Goal: Task Accomplishment & Management: Complete application form

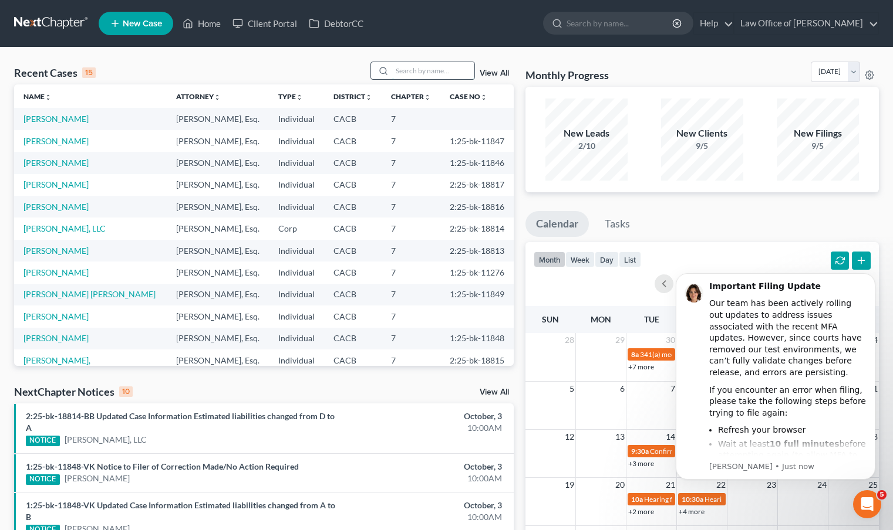
click at [414, 67] on input "search" at bounding box center [433, 70] width 82 height 17
type input "[PERSON_NAME]"
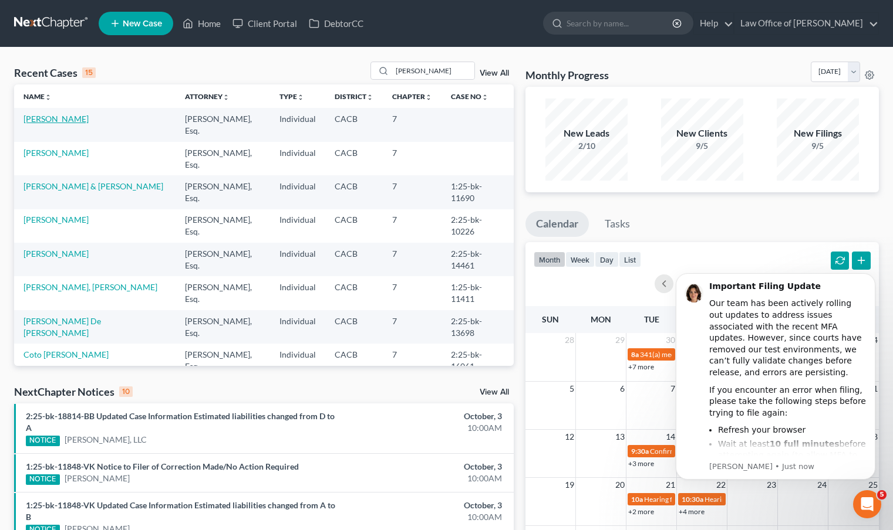
click at [67, 117] on link "[PERSON_NAME]" at bounding box center [55, 119] width 65 height 10
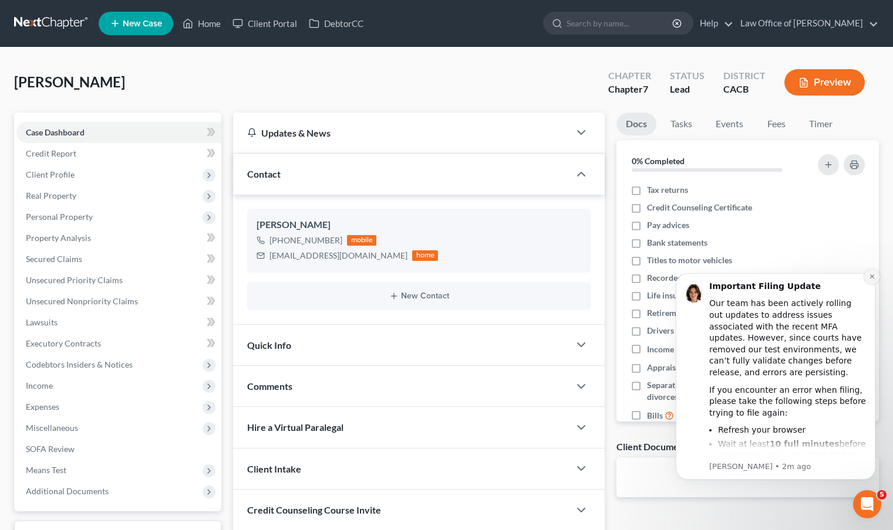
click at [869, 278] on icon "Dismiss notification" at bounding box center [871, 276] width 6 height 6
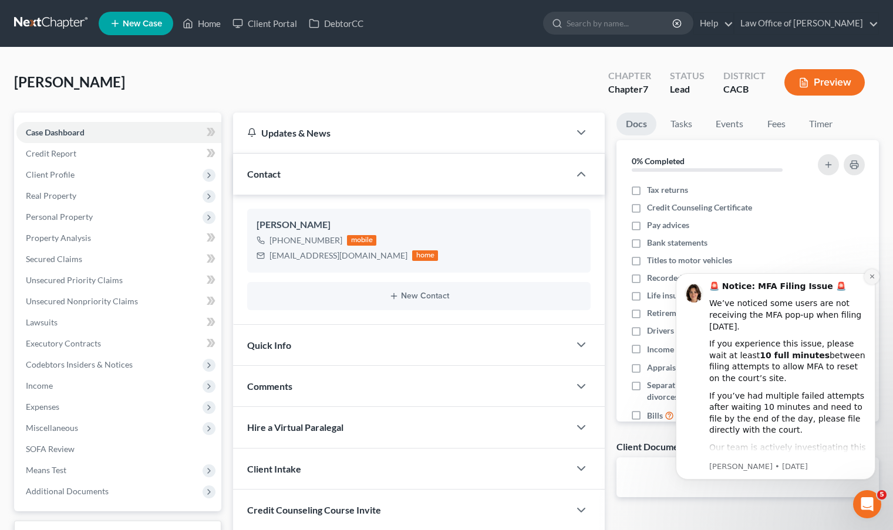
click at [873, 278] on icon "Dismiss notification" at bounding box center [871, 277] width 4 height 4
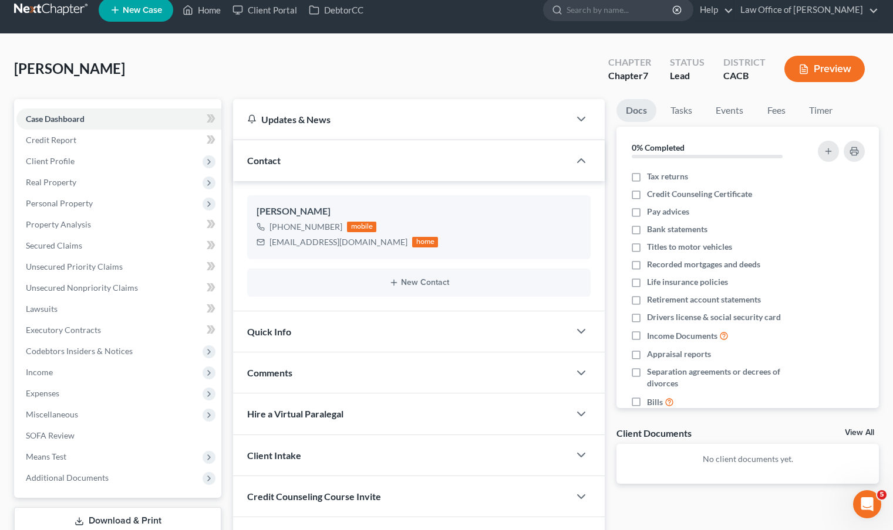
scroll to position [14, 0]
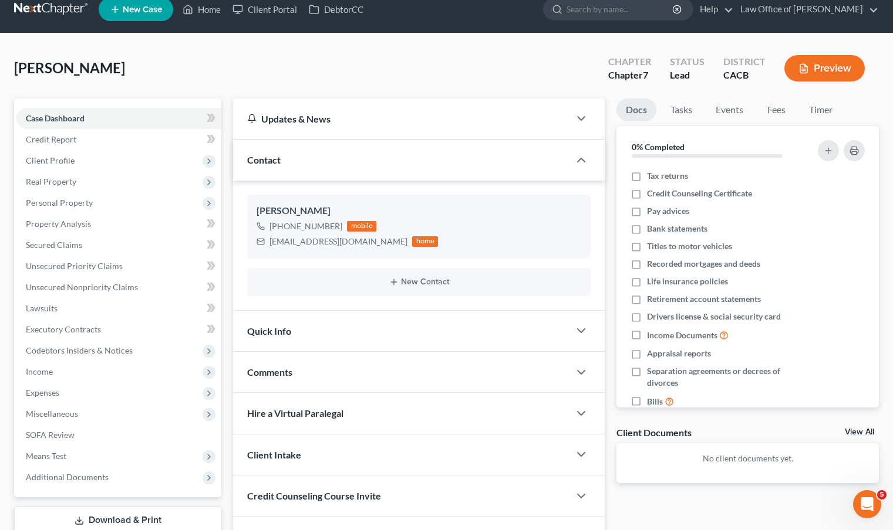
click at [334, 329] on div "Quick Info" at bounding box center [401, 331] width 336 height 40
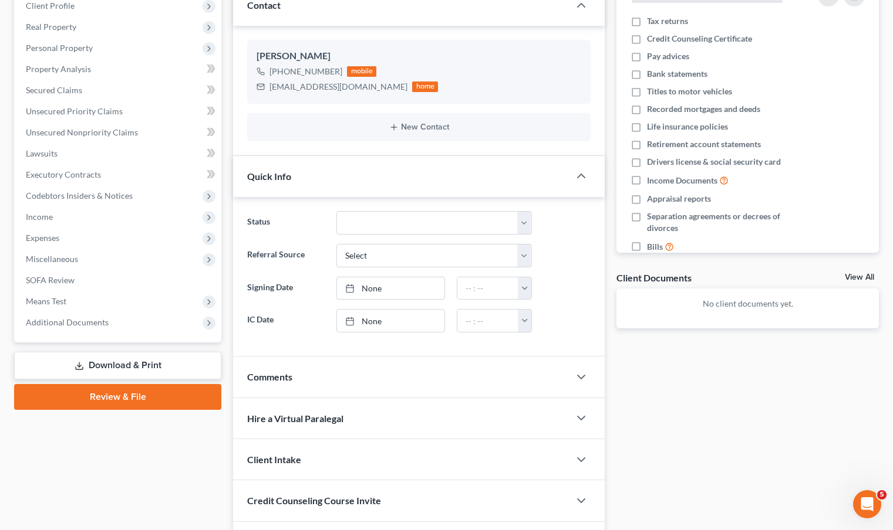
scroll to position [169, 0]
click at [299, 372] on div "Comments" at bounding box center [401, 377] width 336 height 40
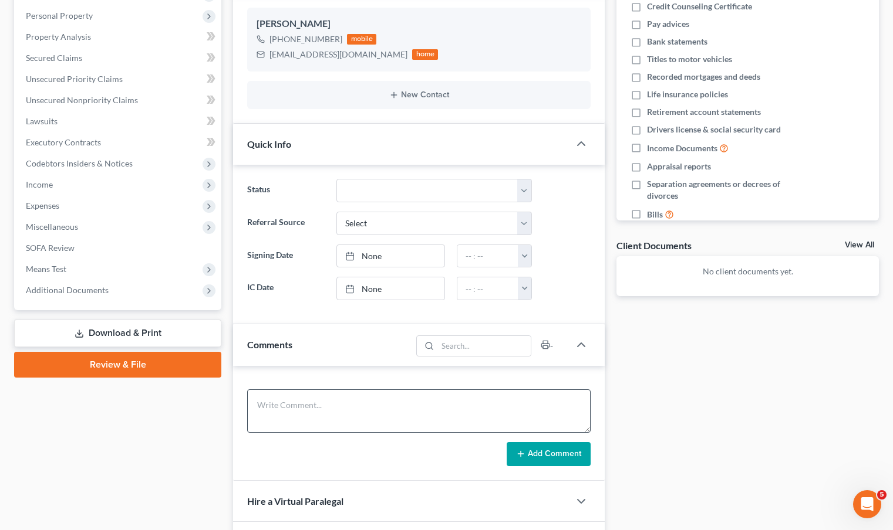
scroll to position [359, 0]
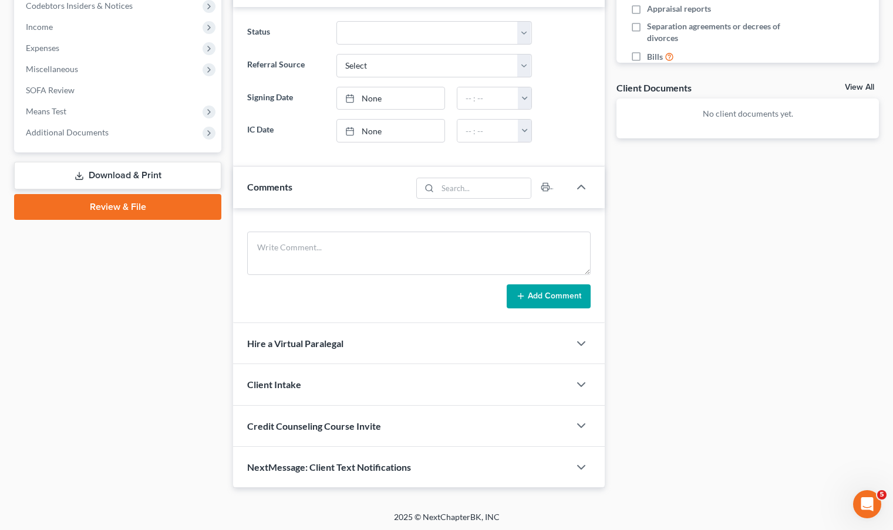
click at [315, 391] on div "Client Intake" at bounding box center [401, 384] width 336 height 40
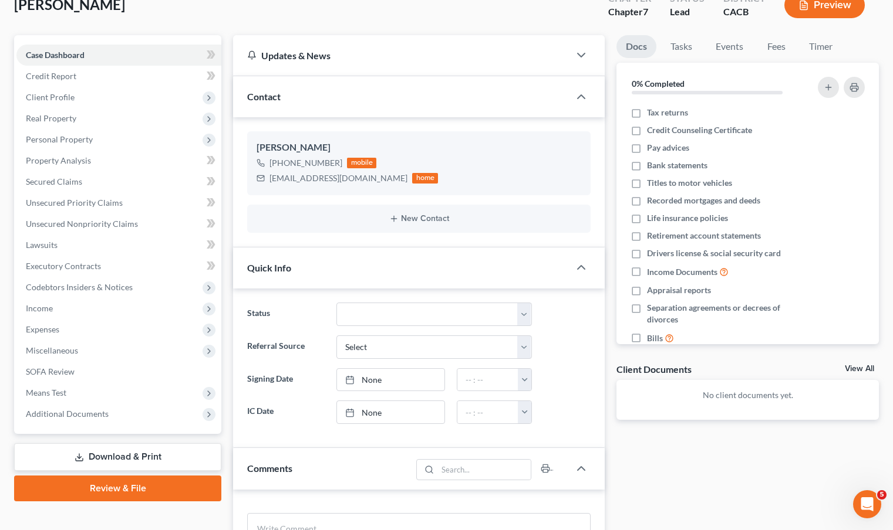
scroll to position [52, 0]
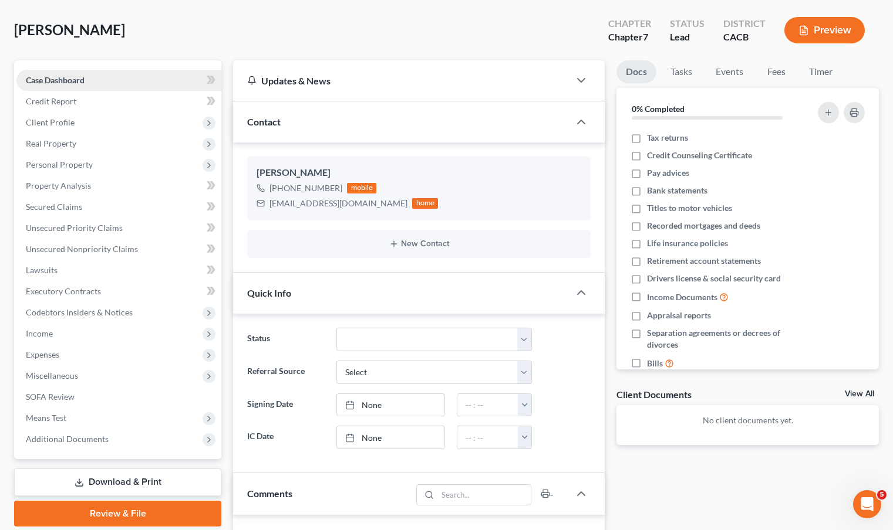
click at [127, 79] on link "Case Dashboard" at bounding box center [118, 80] width 205 height 21
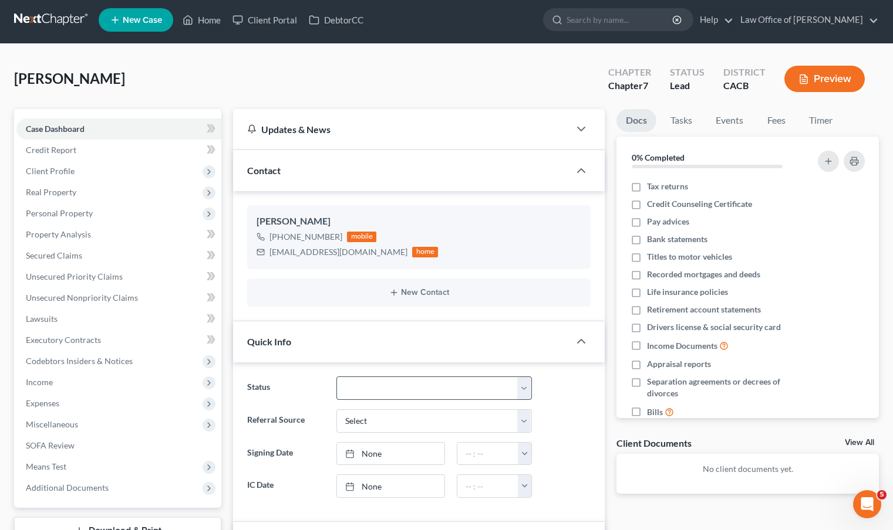
scroll to position [0, 0]
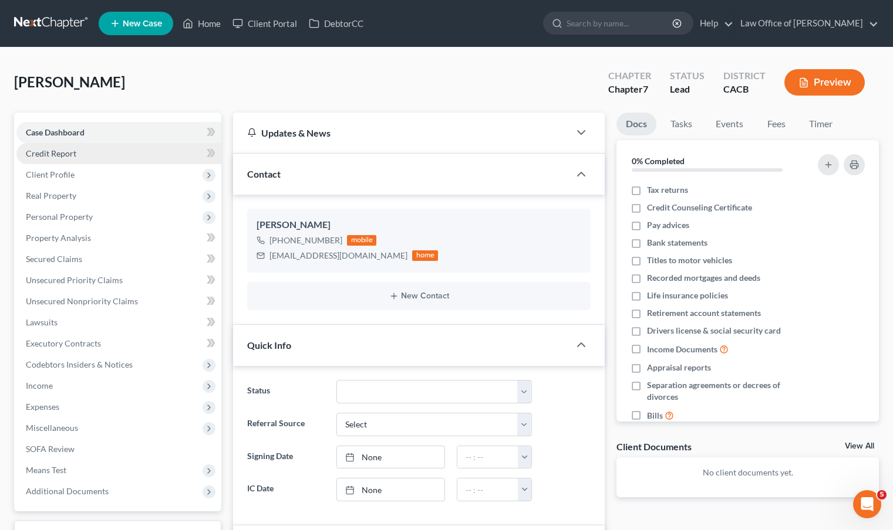
click at [82, 154] on link "Credit Report" at bounding box center [118, 153] width 205 height 21
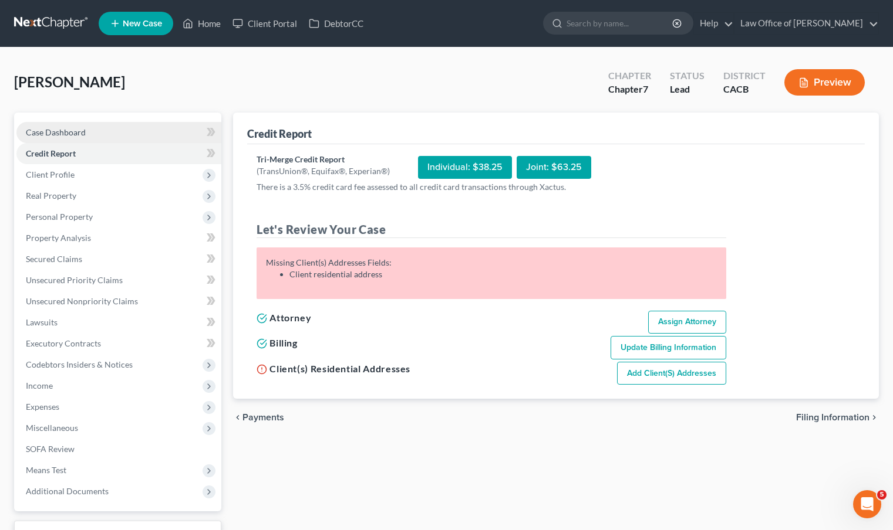
click at [73, 129] on span "Case Dashboard" at bounding box center [56, 132] width 60 height 10
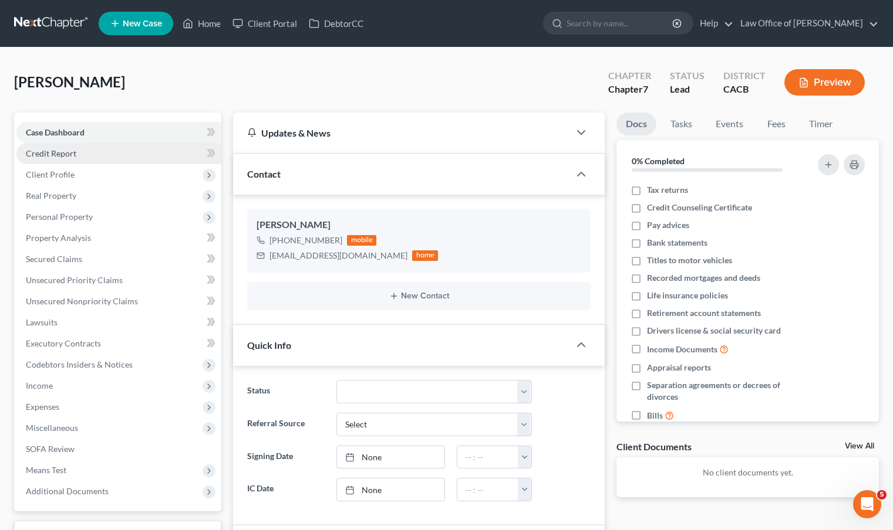
click at [119, 158] on link "Credit Report" at bounding box center [118, 153] width 205 height 21
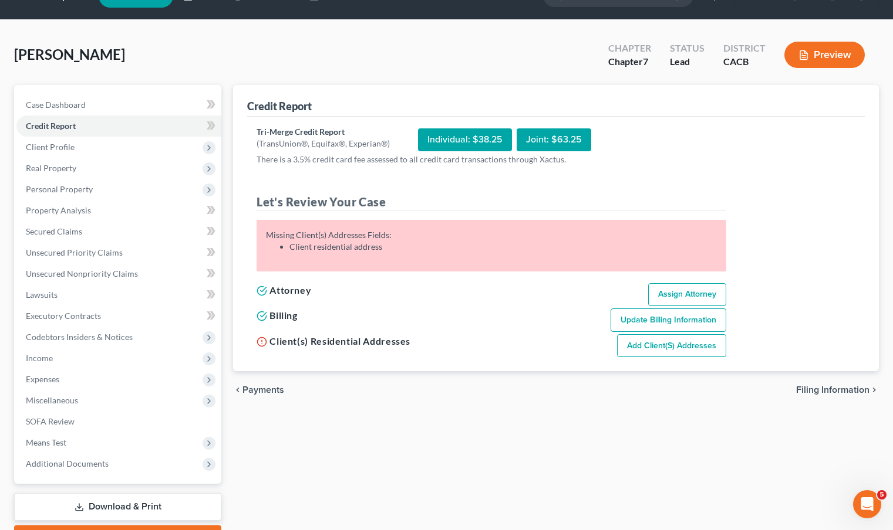
scroll to position [39, 0]
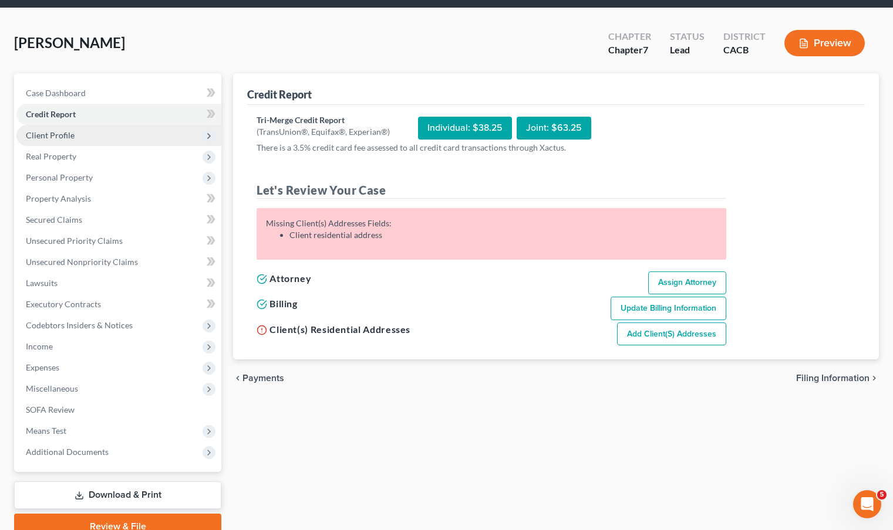
click at [78, 141] on span "Client Profile" at bounding box center [118, 135] width 205 height 21
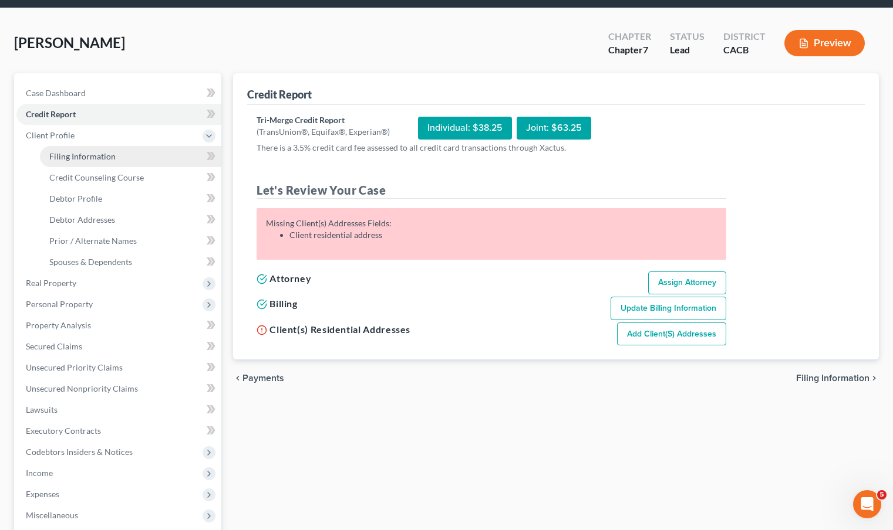
click at [84, 157] on span "Filing Information" at bounding box center [82, 156] width 66 height 10
select select "1"
select select "0"
select select "4"
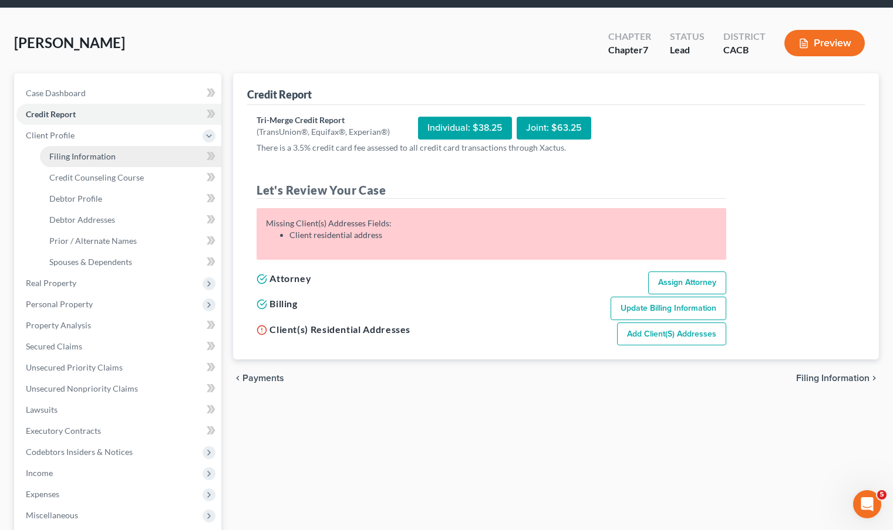
select select "0"
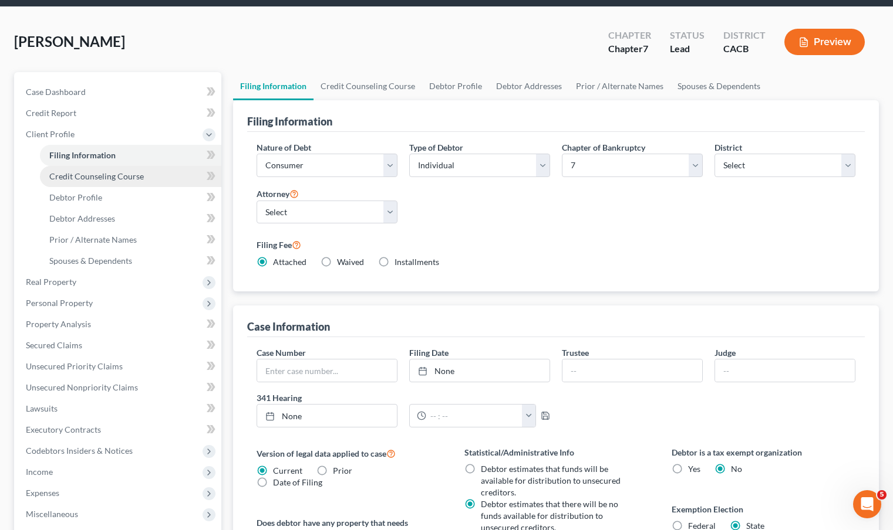
click at [107, 178] on span "Credit Counseling Course" at bounding box center [96, 176] width 94 height 10
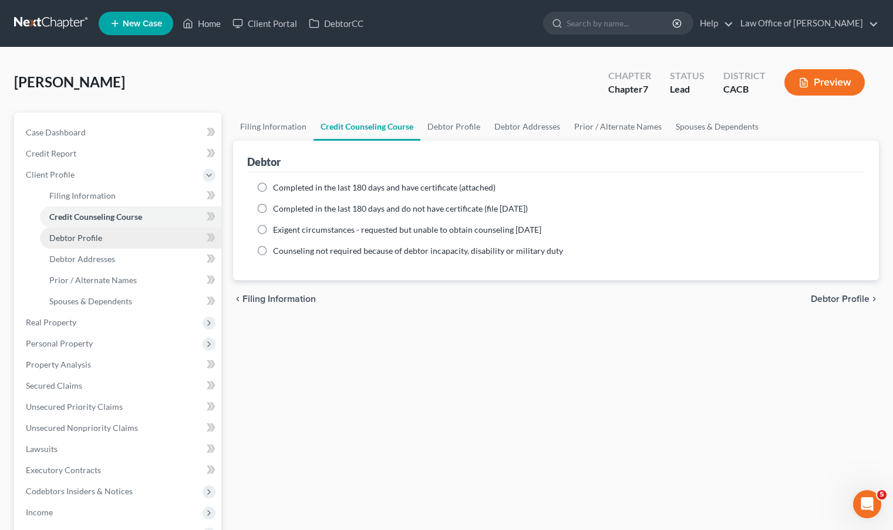
click at [102, 236] on link "Debtor Profile" at bounding box center [130, 238] width 181 height 21
select select "0"
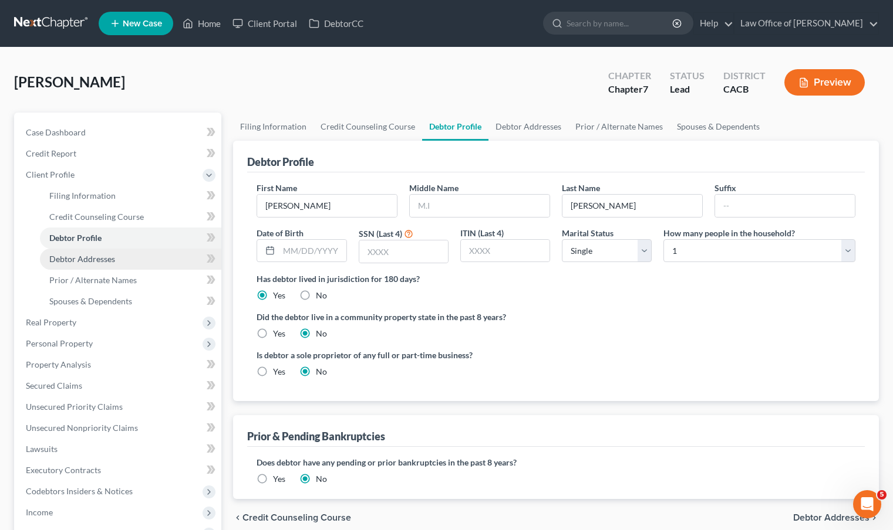
click at [109, 257] on span "Debtor Addresses" at bounding box center [82, 259] width 66 height 10
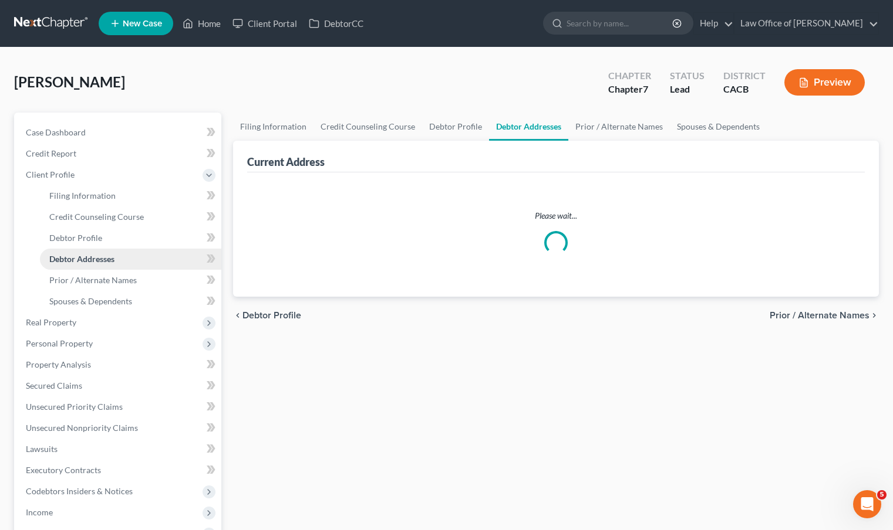
select select "0"
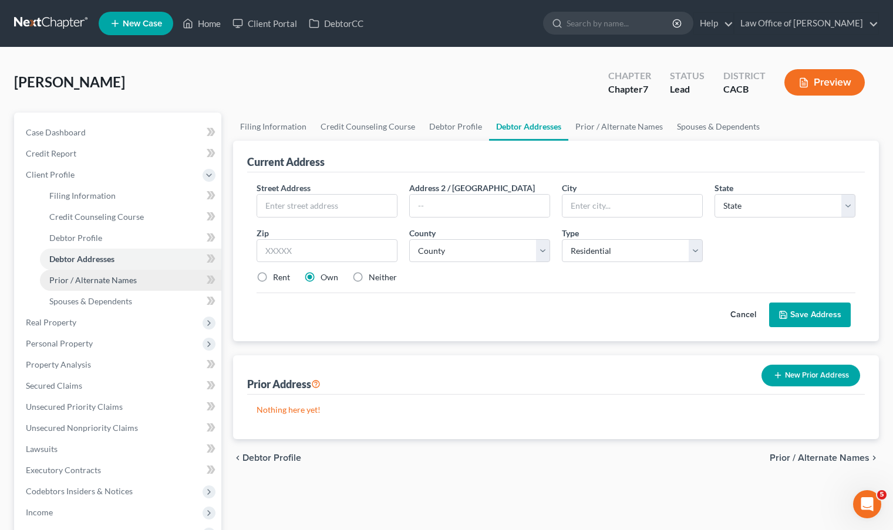
click at [116, 286] on link "Prior / Alternate Names" at bounding box center [130, 280] width 181 height 21
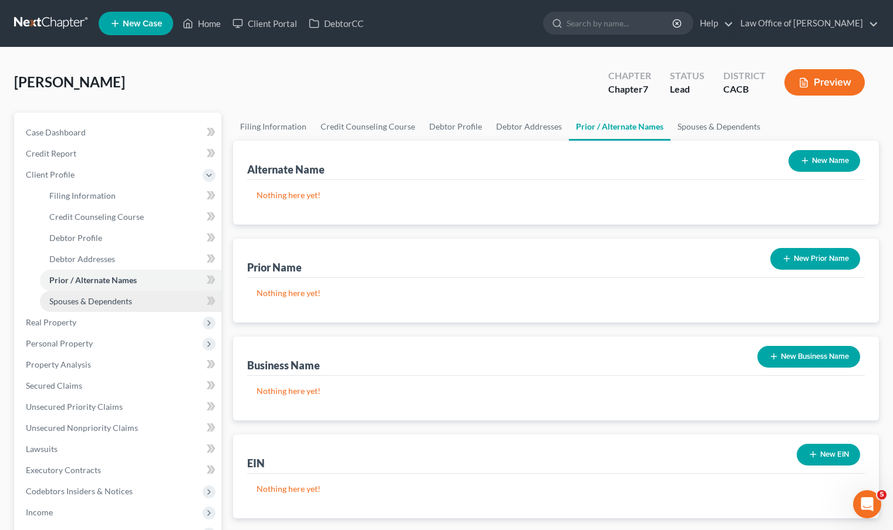
click at [114, 299] on span "Spouses & Dependents" at bounding box center [90, 301] width 83 height 10
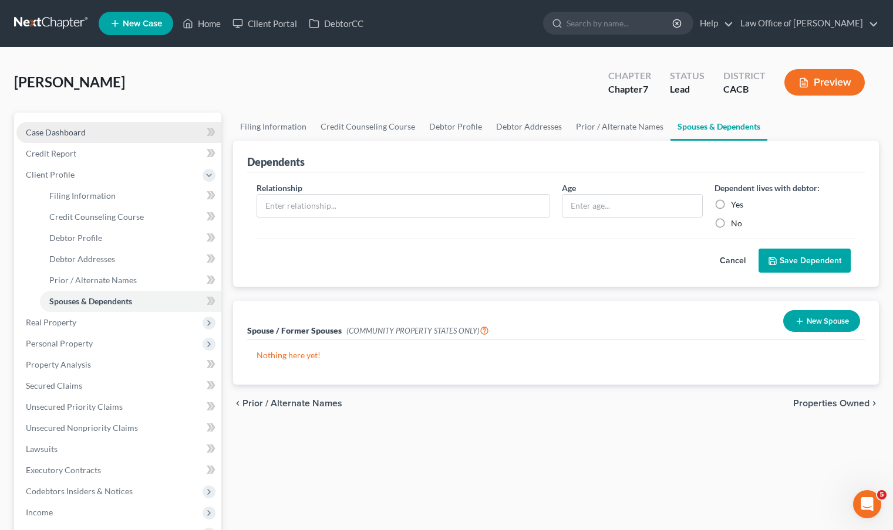
click at [82, 127] on span "Case Dashboard" at bounding box center [56, 132] width 60 height 10
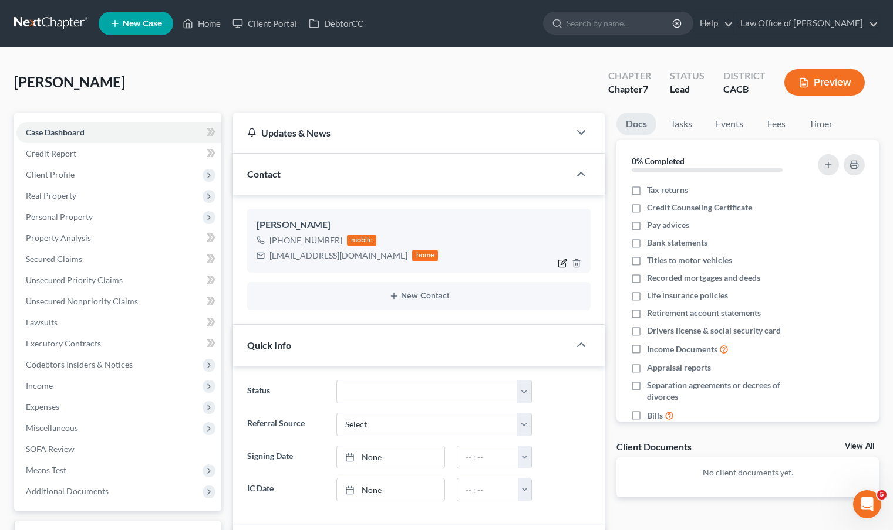
click at [564, 263] on icon "button" at bounding box center [561, 263] width 9 height 9
select select "0"
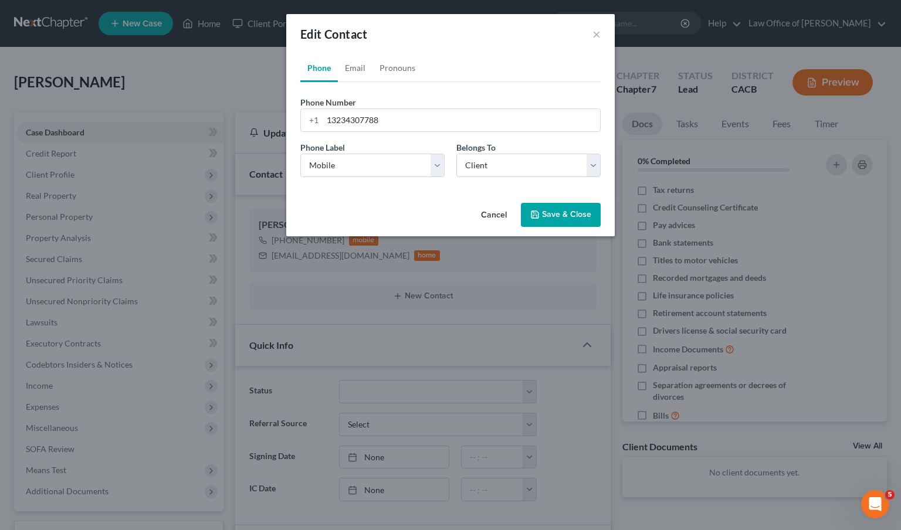
click at [601, 33] on div "Edit Contact ×" at bounding box center [450, 34] width 329 height 40
click at [599, 34] on button "×" at bounding box center [597, 34] width 8 height 14
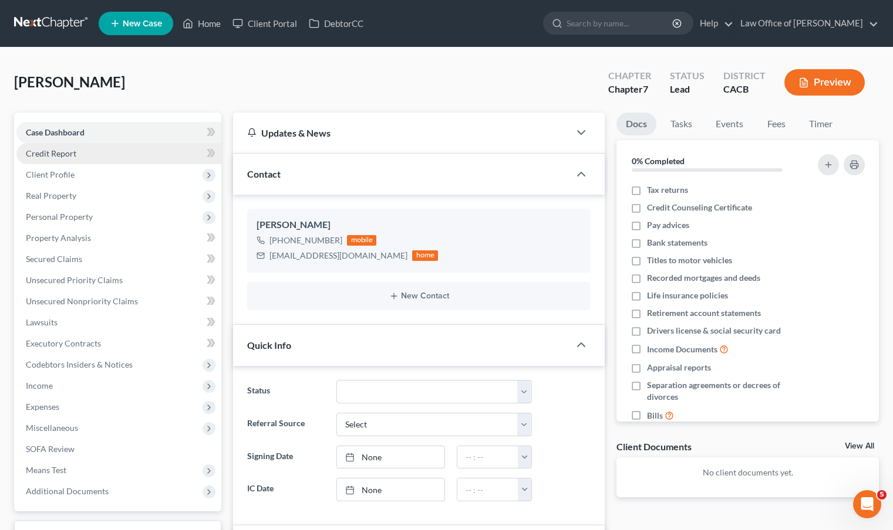
click at [80, 157] on link "Credit Report" at bounding box center [118, 153] width 205 height 21
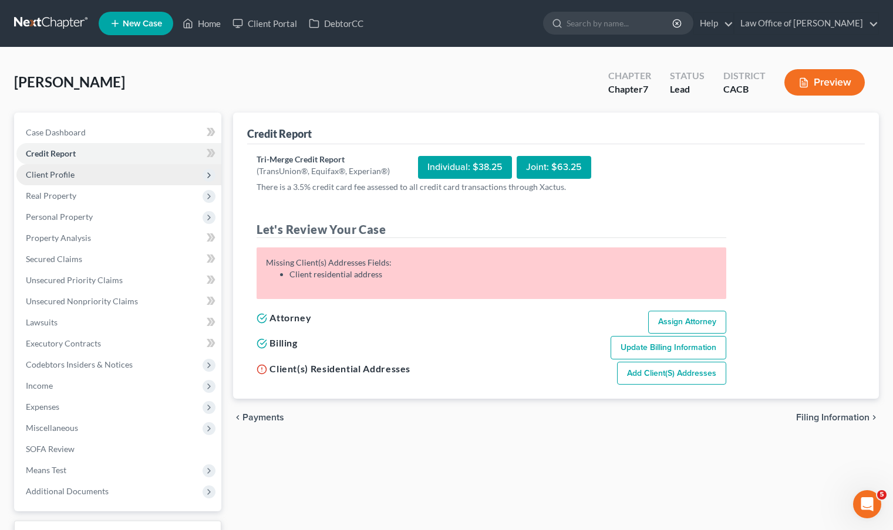
click at [93, 174] on span "Client Profile" at bounding box center [118, 174] width 205 height 21
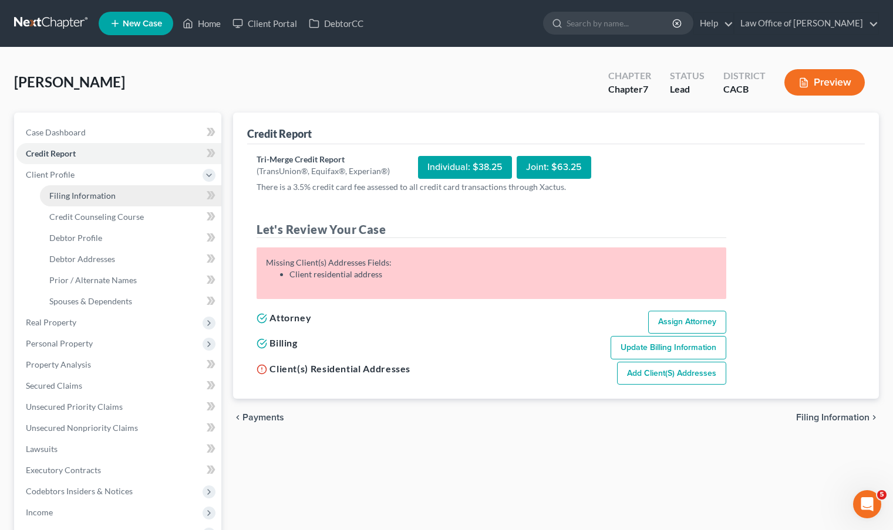
click at [109, 195] on span "Filing Information" at bounding box center [82, 196] width 66 height 10
select select "1"
select select "0"
select select "7"
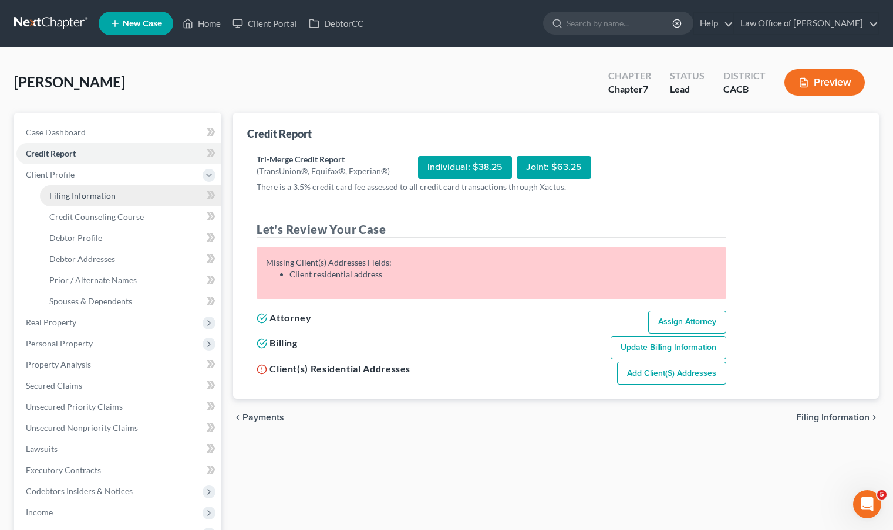
select select "0"
select select "4"
select select "0"
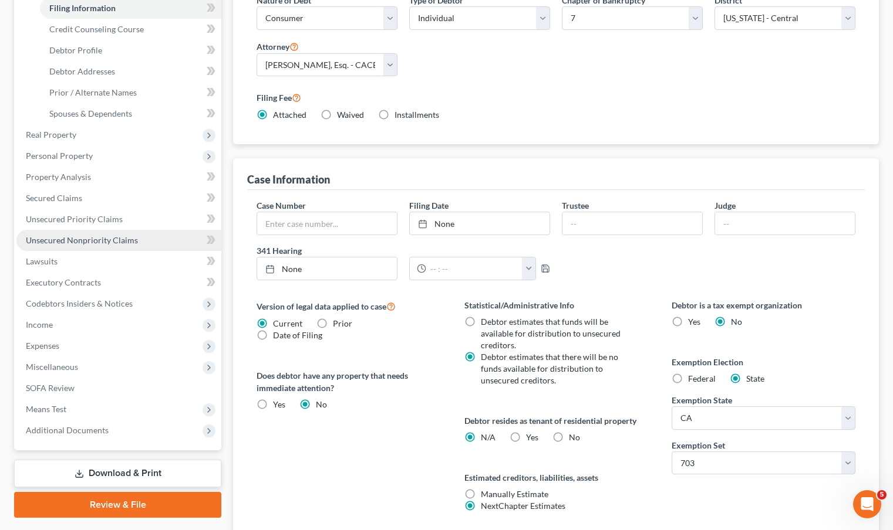
scroll to position [180, 0]
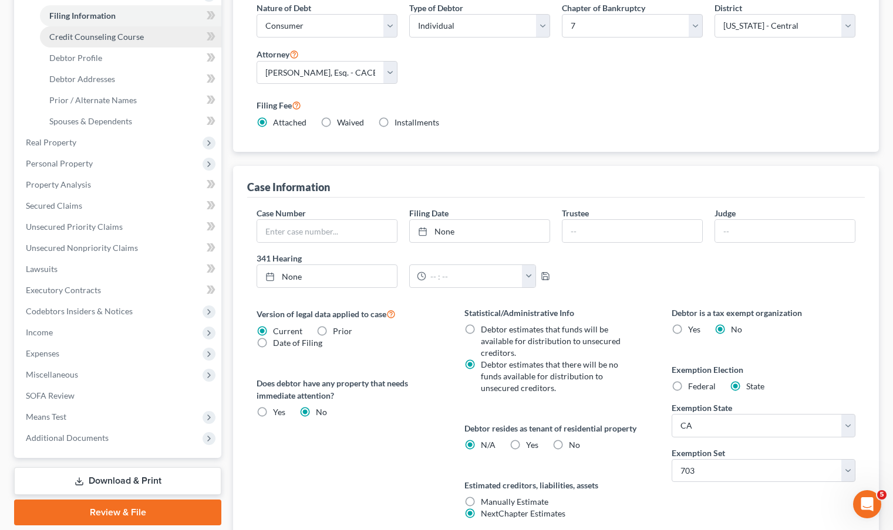
click at [126, 41] on link "Credit Counseling Course" at bounding box center [130, 36] width 181 height 21
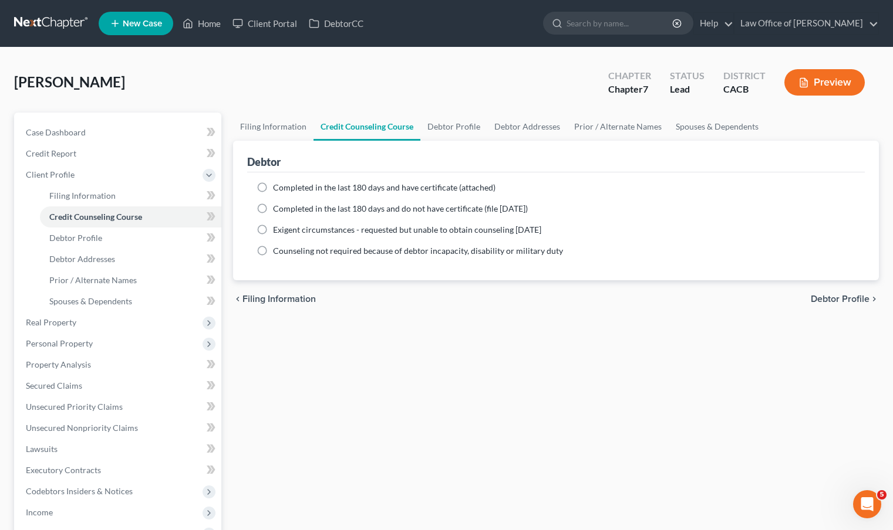
click at [273, 188] on label "Completed in the last 180 days and have certificate (attached)" at bounding box center [384, 188] width 222 height 12
click at [278, 188] on input "Completed in the last 180 days and have certificate (attached)" at bounding box center [282, 186] width 8 height 8
radio input "true"
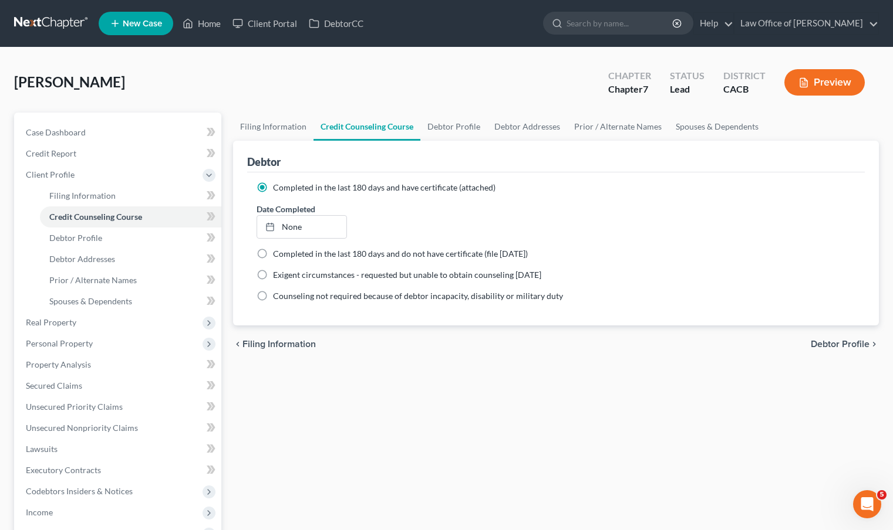
click at [273, 251] on label "Completed in the last 180 days and do not have certificate (file [DATE])" at bounding box center [400, 254] width 255 height 12
click at [278, 251] on input "Completed in the last 180 days and do not have certificate (file [DATE])" at bounding box center [282, 252] width 8 height 8
radio input "true"
click at [273, 208] on label "Completed in the last 180 days and do not have certificate (file [DATE])" at bounding box center [400, 209] width 255 height 12
click at [278, 208] on input "Completed in the last 180 days and do not have certificate (file [DATE])" at bounding box center [282, 207] width 8 height 8
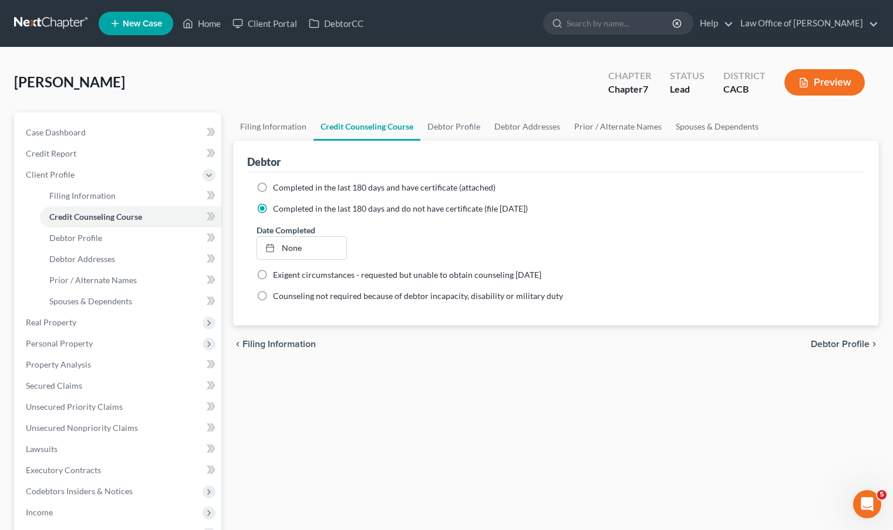
click at [273, 208] on label "Completed in the last 180 days and do not have certificate (file [DATE])" at bounding box center [400, 209] width 255 height 12
click at [278, 208] on input "Completed in the last 180 days and do not have certificate (file [DATE])" at bounding box center [282, 207] width 8 height 8
click at [273, 188] on label "Completed in the last 180 days and have certificate (attached)" at bounding box center [384, 188] width 222 height 12
click at [278, 188] on input "Completed in the last 180 days and have certificate (attached)" at bounding box center [282, 186] width 8 height 8
radio input "true"
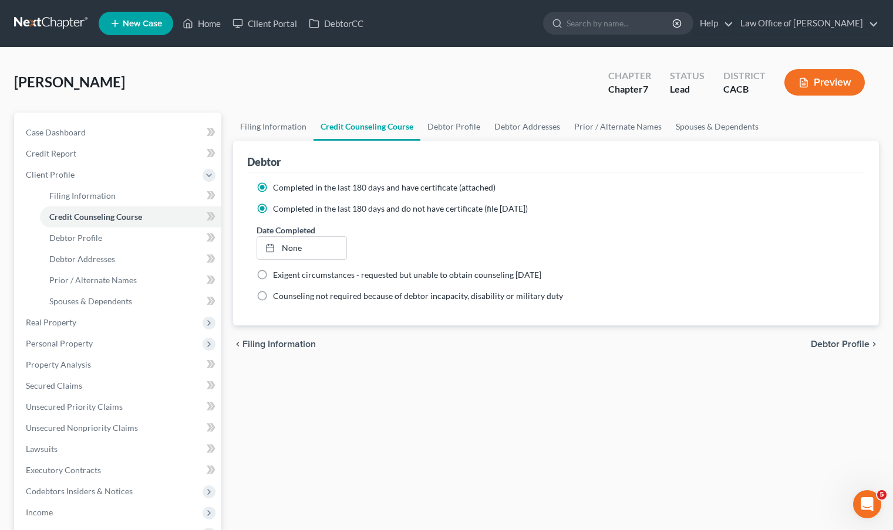
radio input "false"
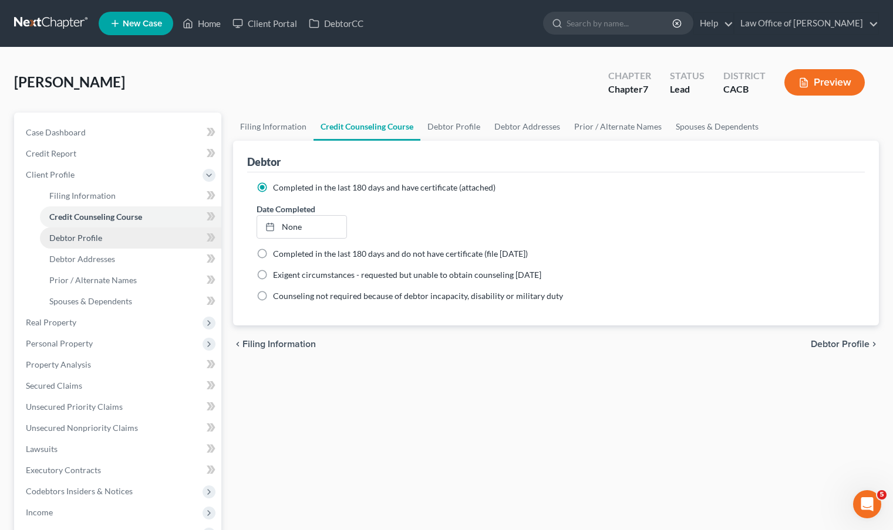
click at [87, 239] on span "Debtor Profile" at bounding box center [75, 238] width 53 height 10
select select "0"
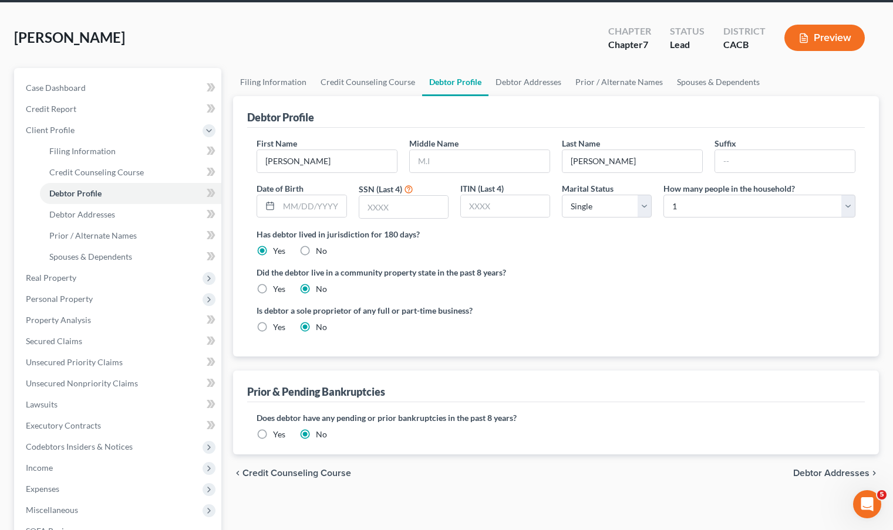
scroll to position [45, 0]
click at [326, 213] on input "text" at bounding box center [312, 206] width 67 height 22
type input "[DATE]"
click at [410, 208] on input "text" at bounding box center [403, 207] width 89 height 22
type input "8810"
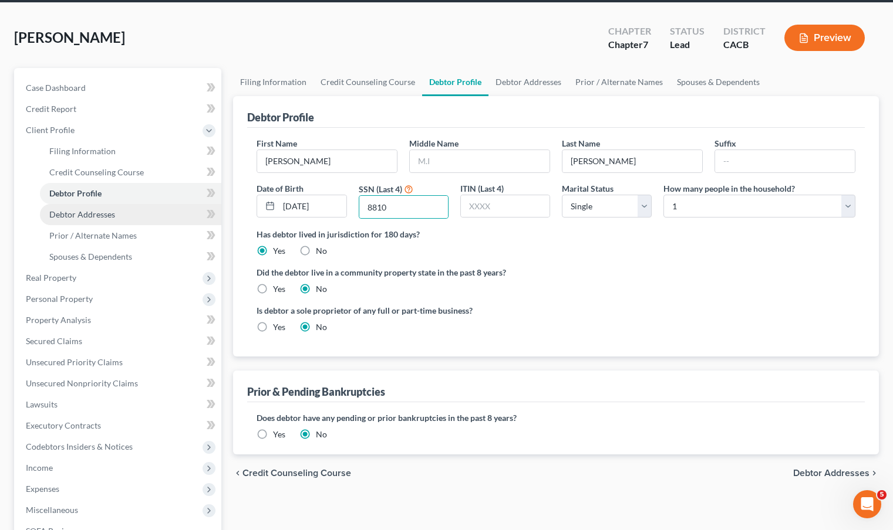
click at [97, 215] on span "Debtor Addresses" at bounding box center [82, 214] width 66 height 10
select select "0"
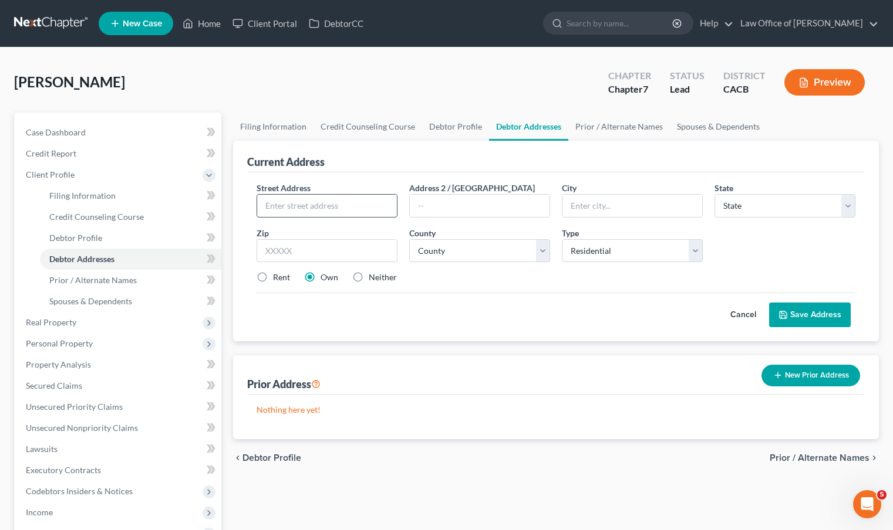
click at [301, 207] on input "text" at bounding box center [327, 206] width 140 height 22
type input "[STREET_ADDRESS][PERSON_NAME]"
click at [665, 212] on input "text" at bounding box center [632, 206] width 140 height 22
type input "[GEOGRAPHIC_DATA]"
click at [845, 202] on select "State [US_STATE] AK AR AZ CA CO CT DE DC [GEOGRAPHIC_DATA] [GEOGRAPHIC_DATA] GU…" at bounding box center [784, 205] width 141 height 23
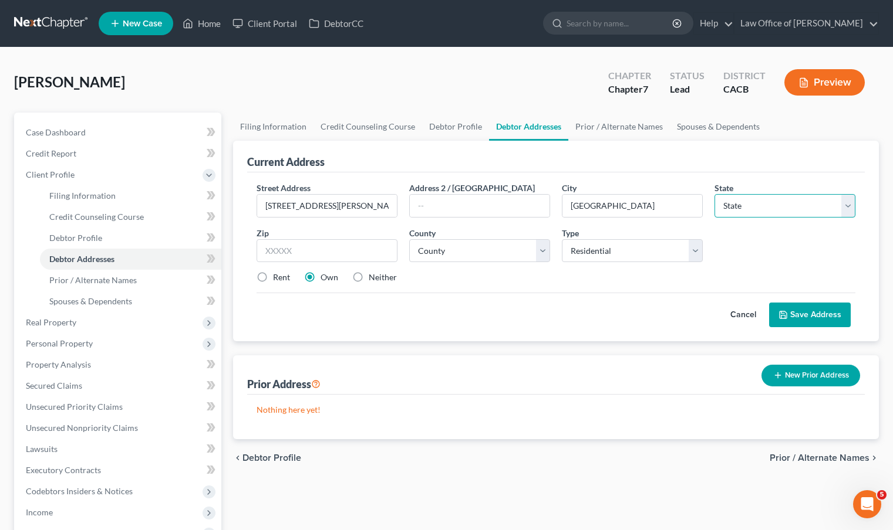
select select "4"
click at [714, 194] on select "State [US_STATE] AK AR AZ CA CO CT DE DC [GEOGRAPHIC_DATA] [GEOGRAPHIC_DATA] GU…" at bounding box center [784, 205] width 141 height 23
click at [308, 243] on input "text" at bounding box center [326, 250] width 141 height 23
type input "90042"
click at [542, 256] on select "County [GEOGRAPHIC_DATA] [GEOGRAPHIC_DATA] [GEOGRAPHIC_DATA] [GEOGRAPHIC_DATA] …" at bounding box center [479, 250] width 141 height 23
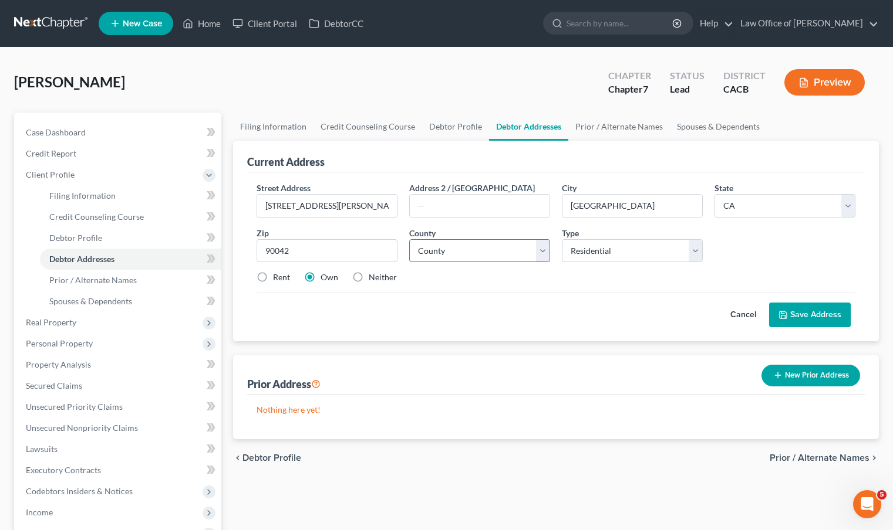
select select "18"
click at [409, 239] on select "County [GEOGRAPHIC_DATA] [GEOGRAPHIC_DATA] [GEOGRAPHIC_DATA] [GEOGRAPHIC_DATA] …" at bounding box center [479, 250] width 141 height 23
click at [100, 283] on span "Prior / Alternate Names" at bounding box center [92, 280] width 87 height 10
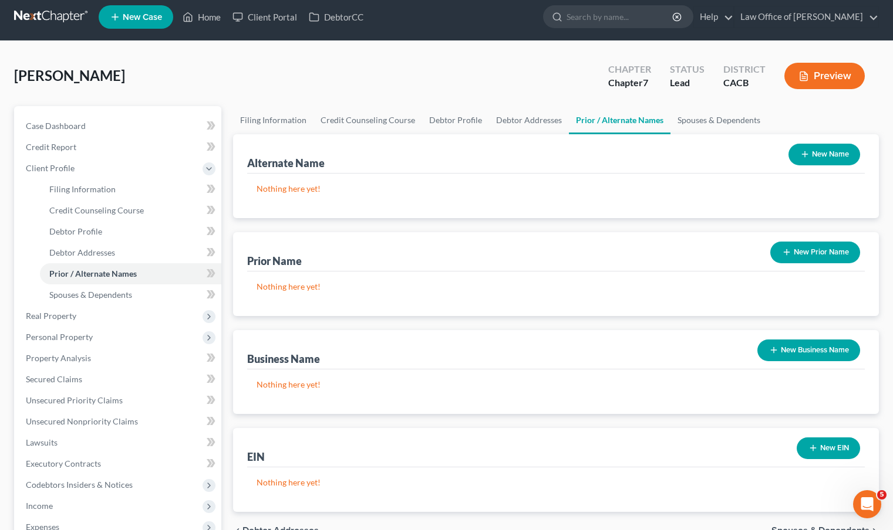
scroll to position [16, 0]
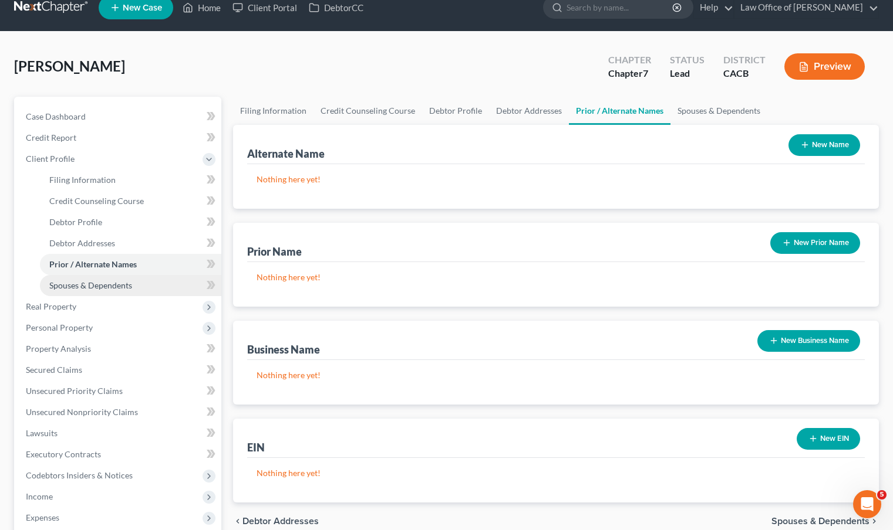
click at [108, 278] on link "Spouses & Dependents" at bounding box center [130, 285] width 181 height 21
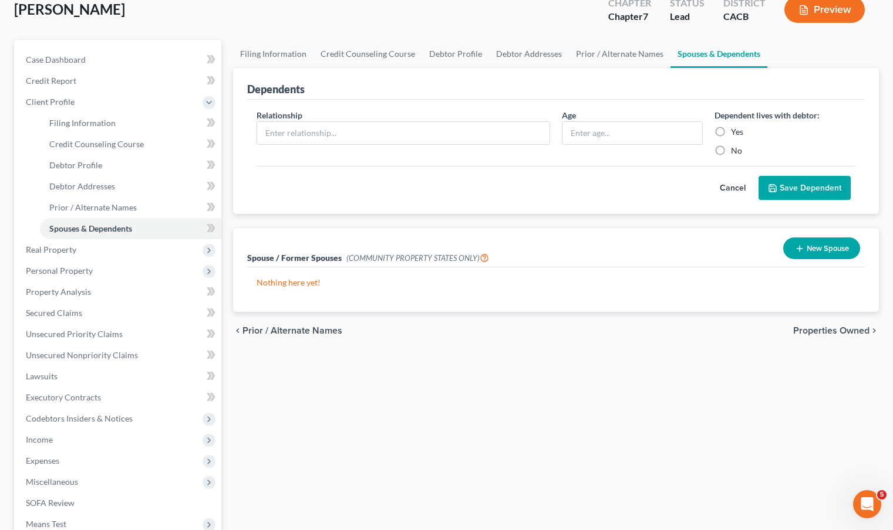
scroll to position [73, 0]
click at [46, 247] on span "Real Property" at bounding box center [51, 249] width 50 height 10
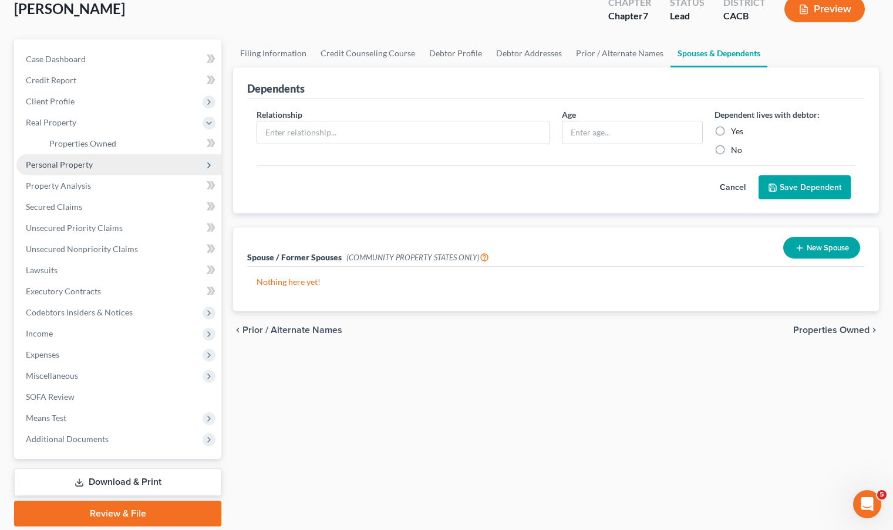
click at [80, 161] on span "Personal Property" at bounding box center [59, 165] width 67 height 10
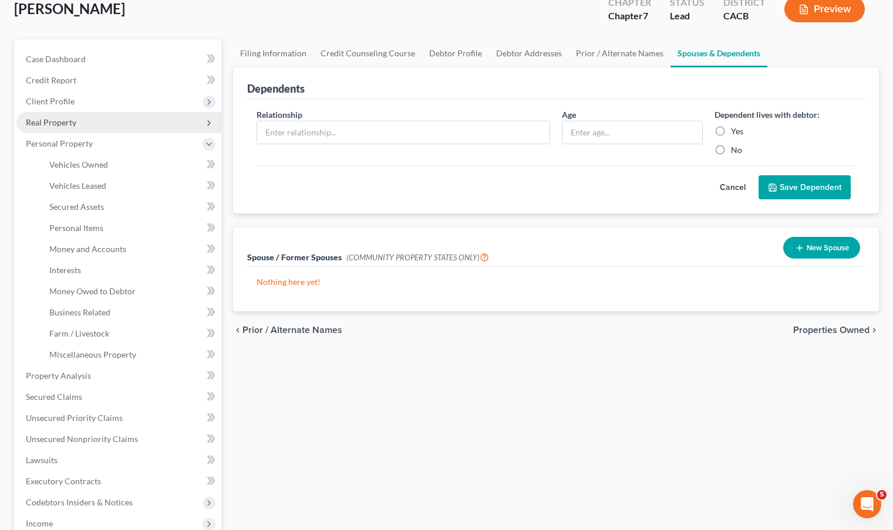
click at [73, 124] on span "Real Property" at bounding box center [51, 122] width 50 height 10
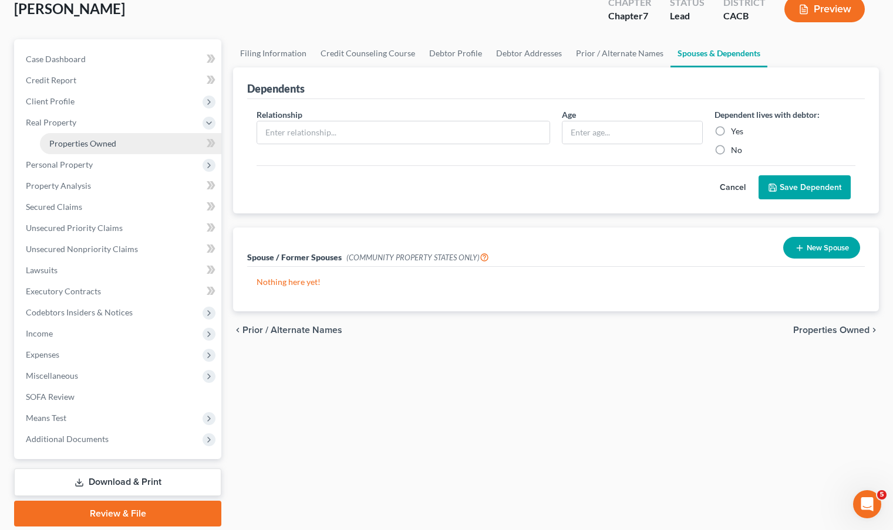
click at [89, 143] on span "Properties Owned" at bounding box center [82, 143] width 67 height 10
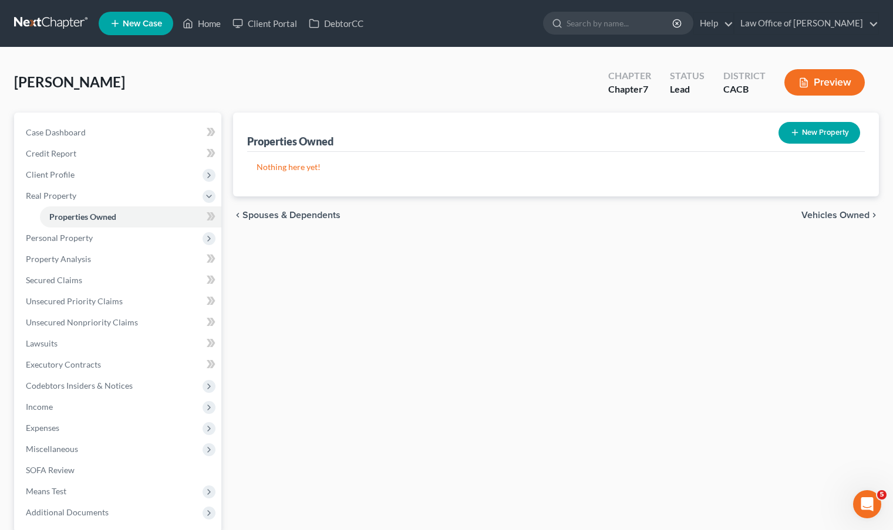
click at [814, 130] on button "New Property" at bounding box center [819, 133] width 82 height 22
select select "0"
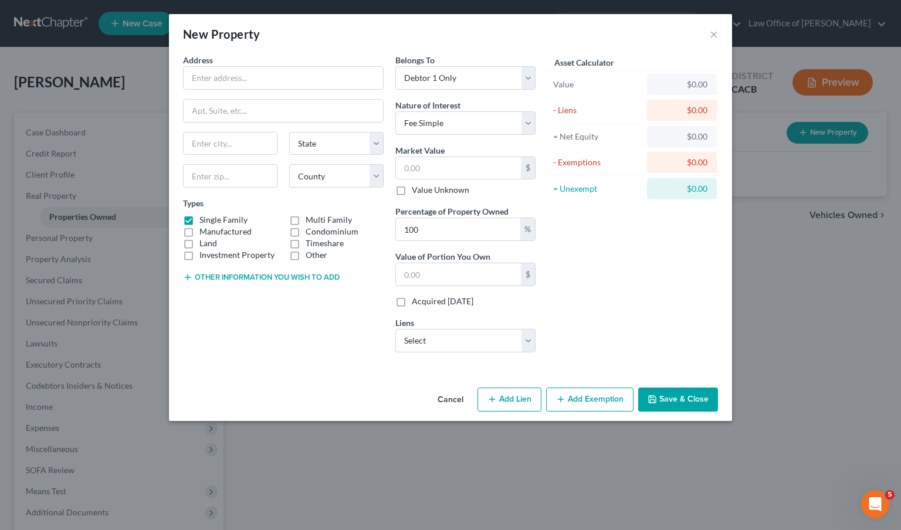
click at [306, 278] on button "Other information you wish to add" at bounding box center [261, 277] width 157 height 9
click at [310, 367] on div "Address * State [US_STATE] AK AR AZ CA CO CT DE DC [GEOGRAPHIC_DATA] [GEOGRAPHI…" at bounding box center [450, 218] width 563 height 329
click at [306, 84] on input "text" at bounding box center [284, 78] width 200 height 22
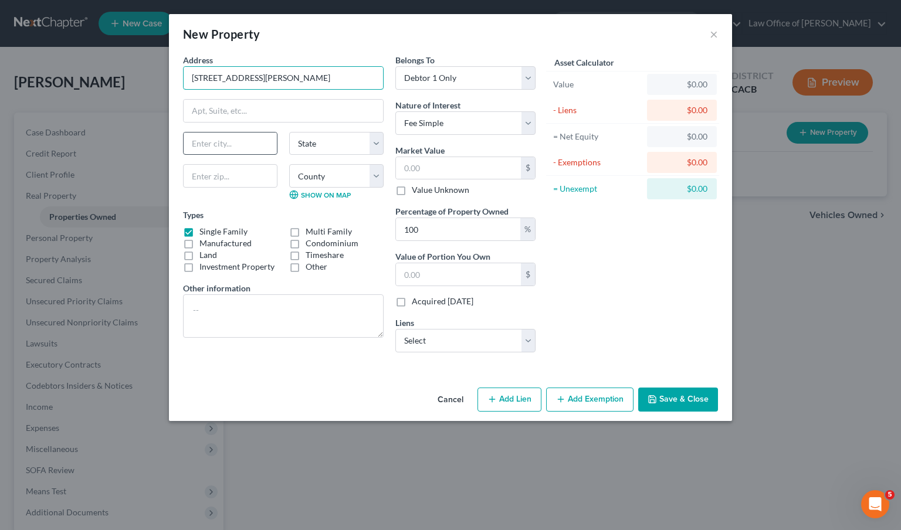
type input "[STREET_ADDRESS][PERSON_NAME]"
click at [261, 151] on input "text" at bounding box center [230, 144] width 93 height 22
type input "90042"
click at [375, 147] on select "State [US_STATE] AK AR AZ CA CO CT DE DC [GEOGRAPHIC_DATA] [GEOGRAPHIC_DATA] GU…" at bounding box center [336, 143] width 94 height 23
select select "4"
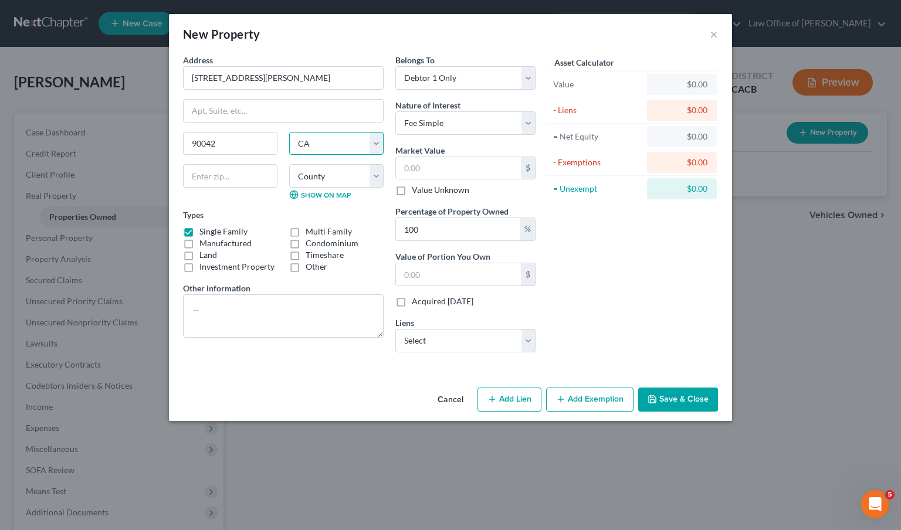
click at [289, 132] on select "State [US_STATE] AK AR AZ CA CO CT DE DC [GEOGRAPHIC_DATA] [GEOGRAPHIC_DATA] GU…" at bounding box center [336, 143] width 94 height 23
click at [462, 168] on input "text" at bounding box center [458, 168] width 125 height 22
click at [618, 255] on div "Asset Calculator Value $0.00 - Liens $0.00 = Net Equity $0.00 - Exemptions $0.0…" at bounding box center [633, 208] width 182 height 308
click at [674, 400] on button "Save & Close" at bounding box center [678, 400] width 80 height 25
